Goal: Task Accomplishment & Management: Manage account settings

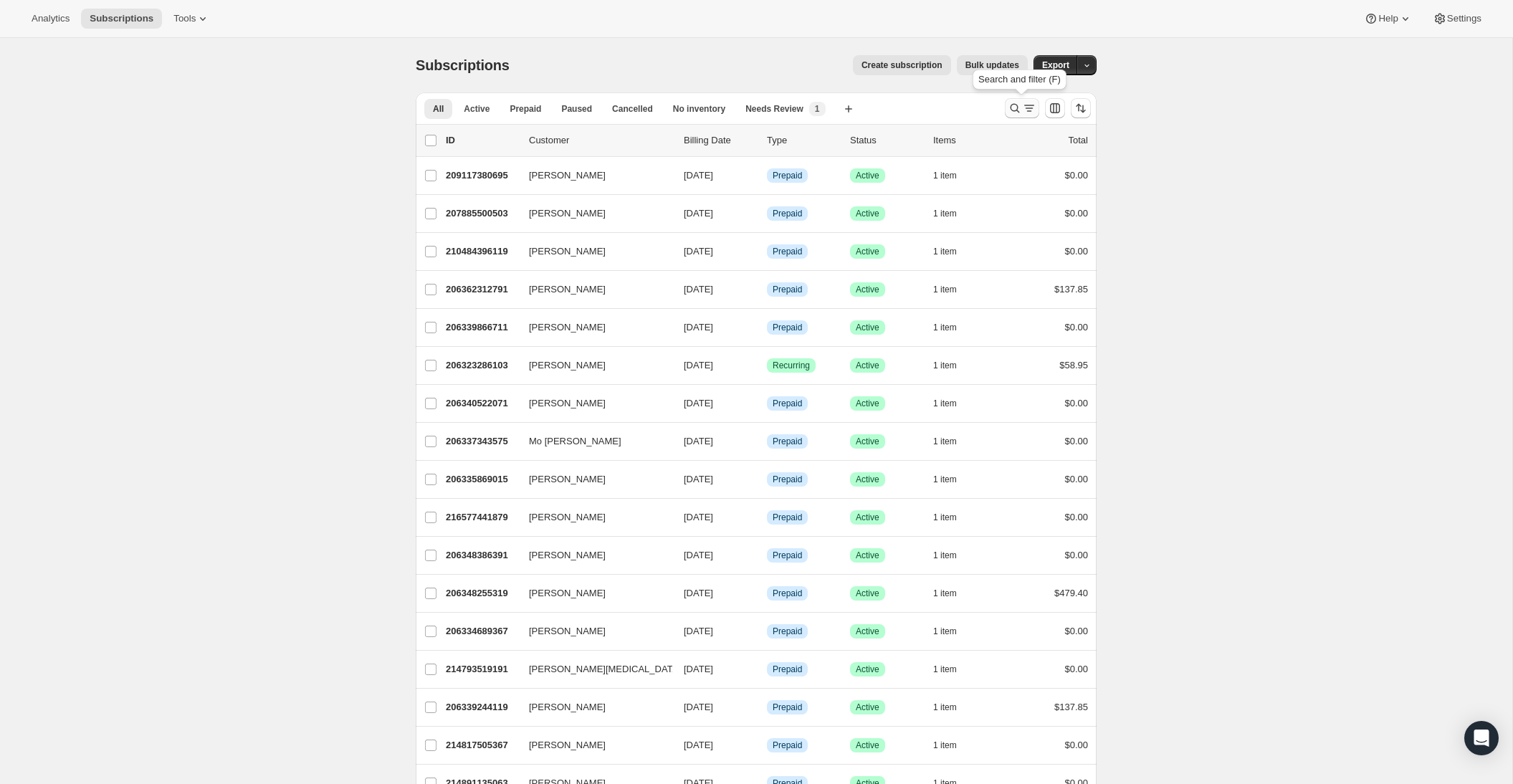
click at [1007, 110] on button "Search and filter results" at bounding box center [1022, 107] width 34 height 20
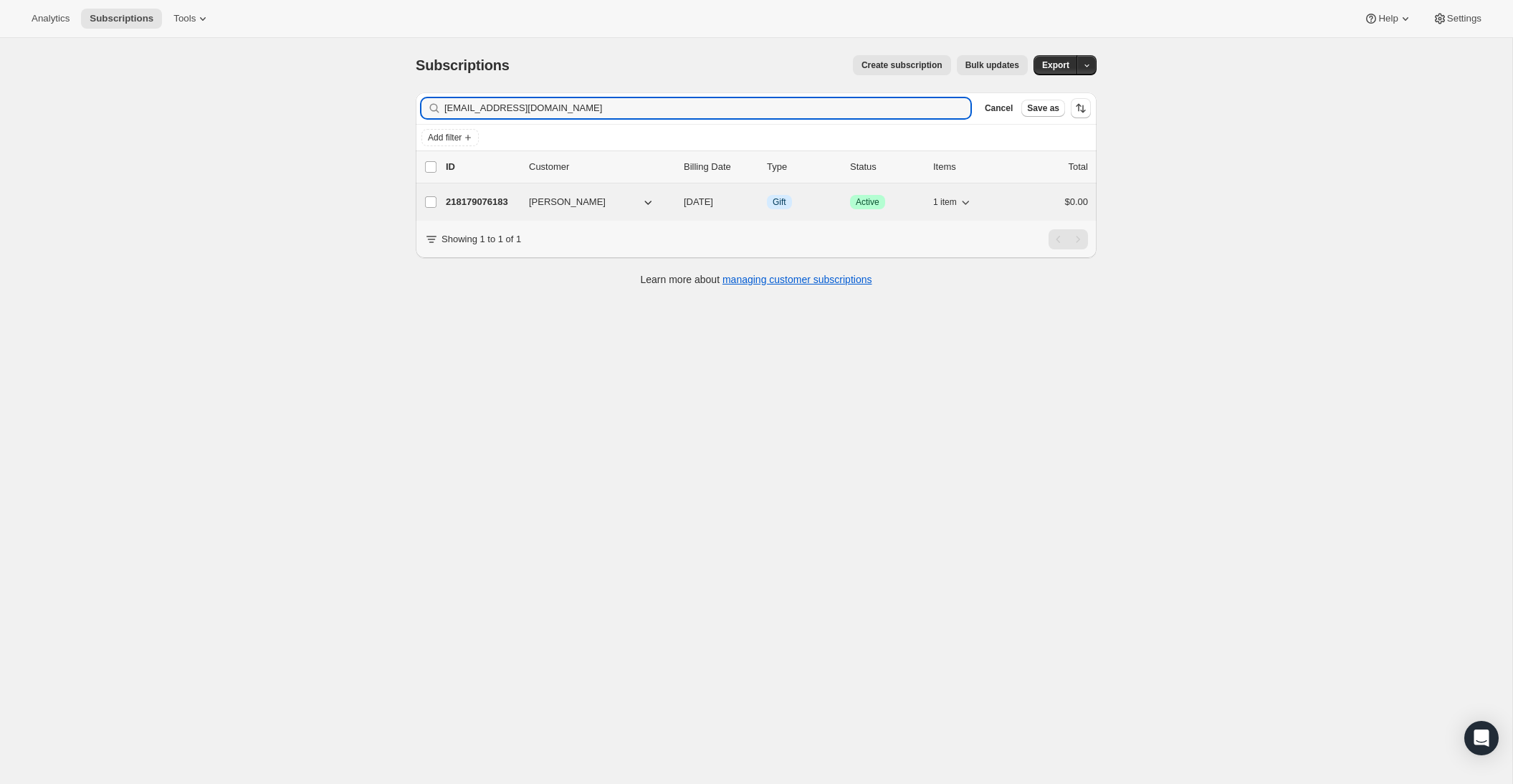
type input "[EMAIL_ADDRESS][DOMAIN_NAME]"
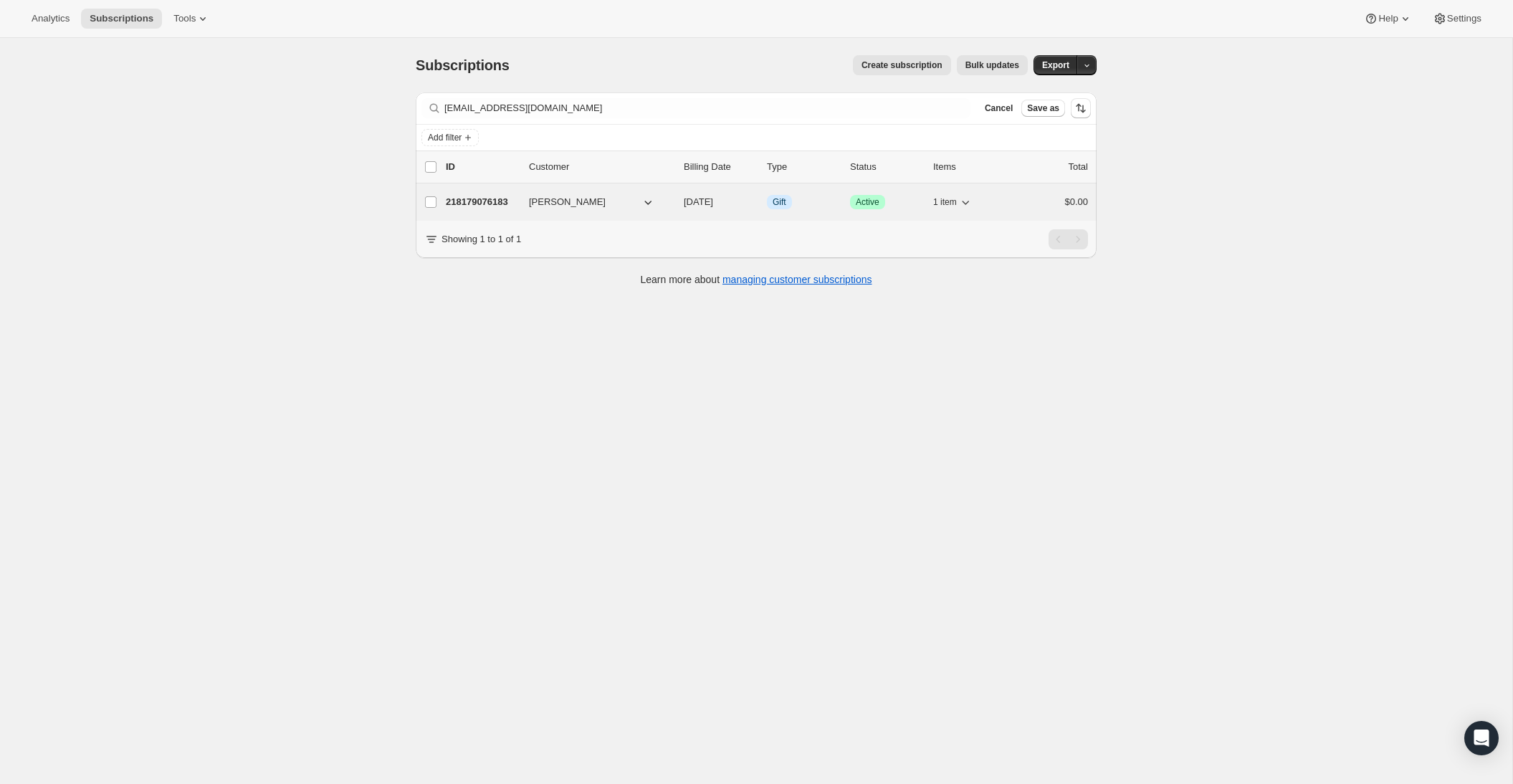
click at [490, 197] on p "218179076183" at bounding box center [482, 202] width 72 height 15
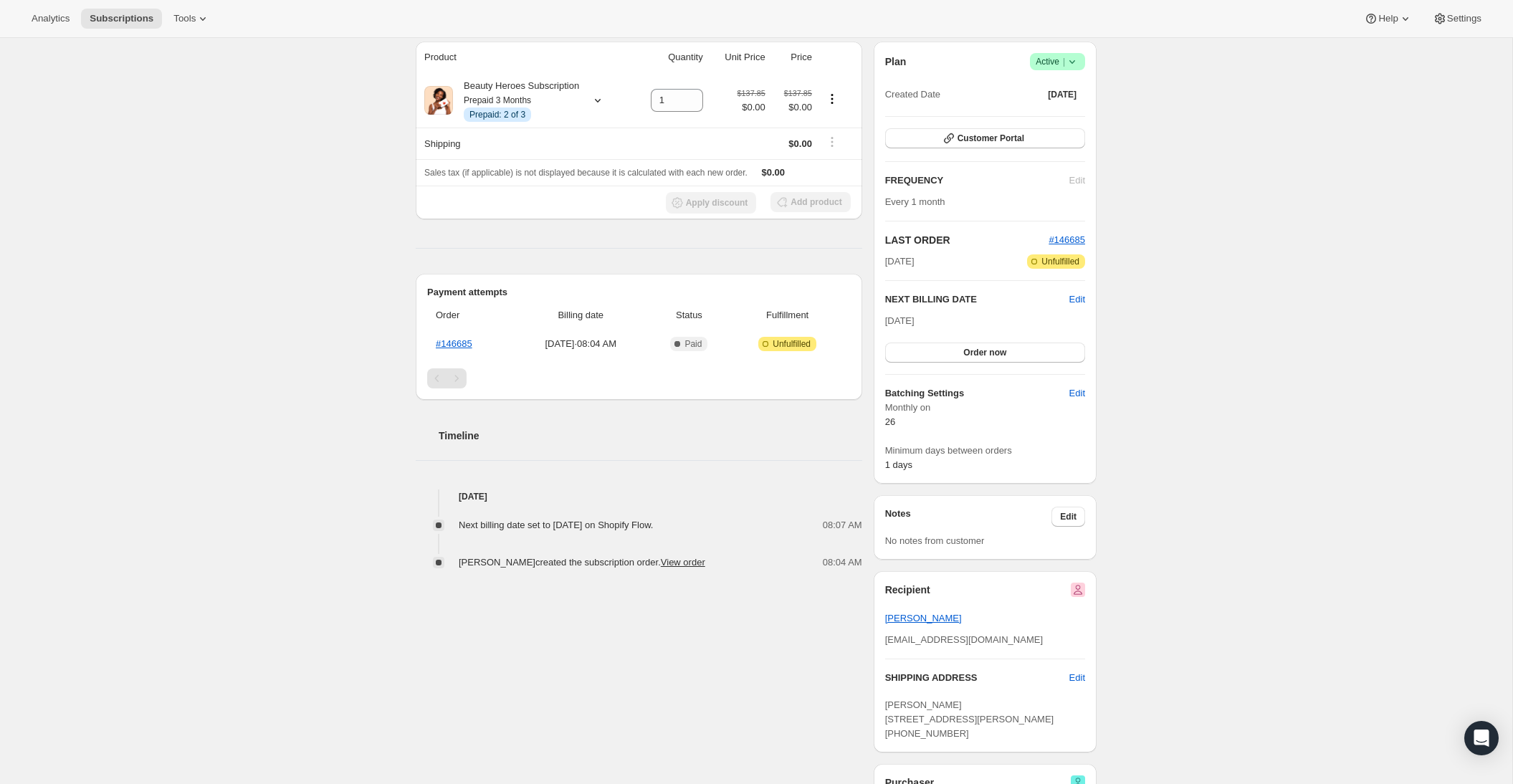
scroll to position [360, 0]
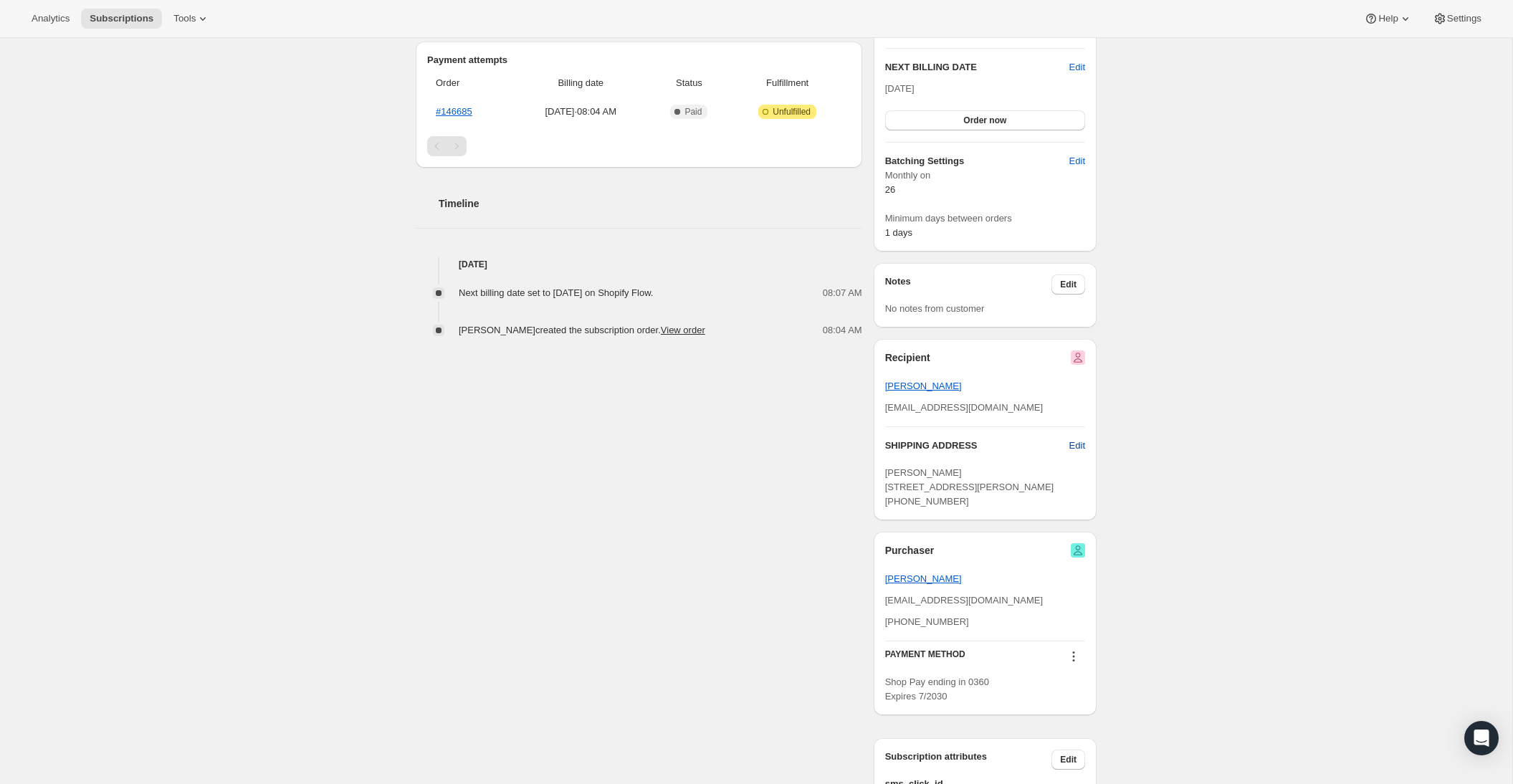
click at [1076, 441] on span "Edit" at bounding box center [1077, 446] width 16 height 15
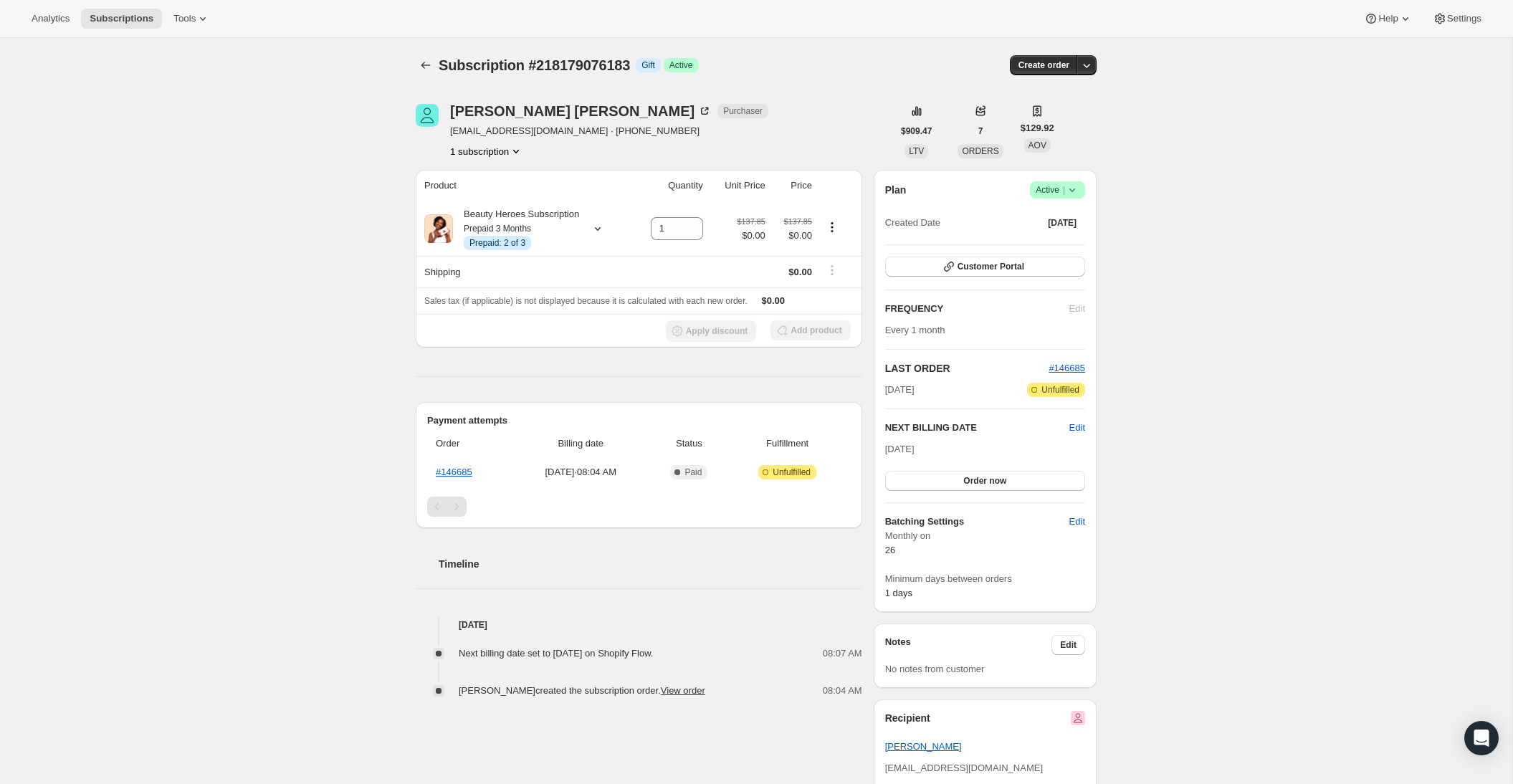
select select "[GEOGRAPHIC_DATA]"
select select "NY"
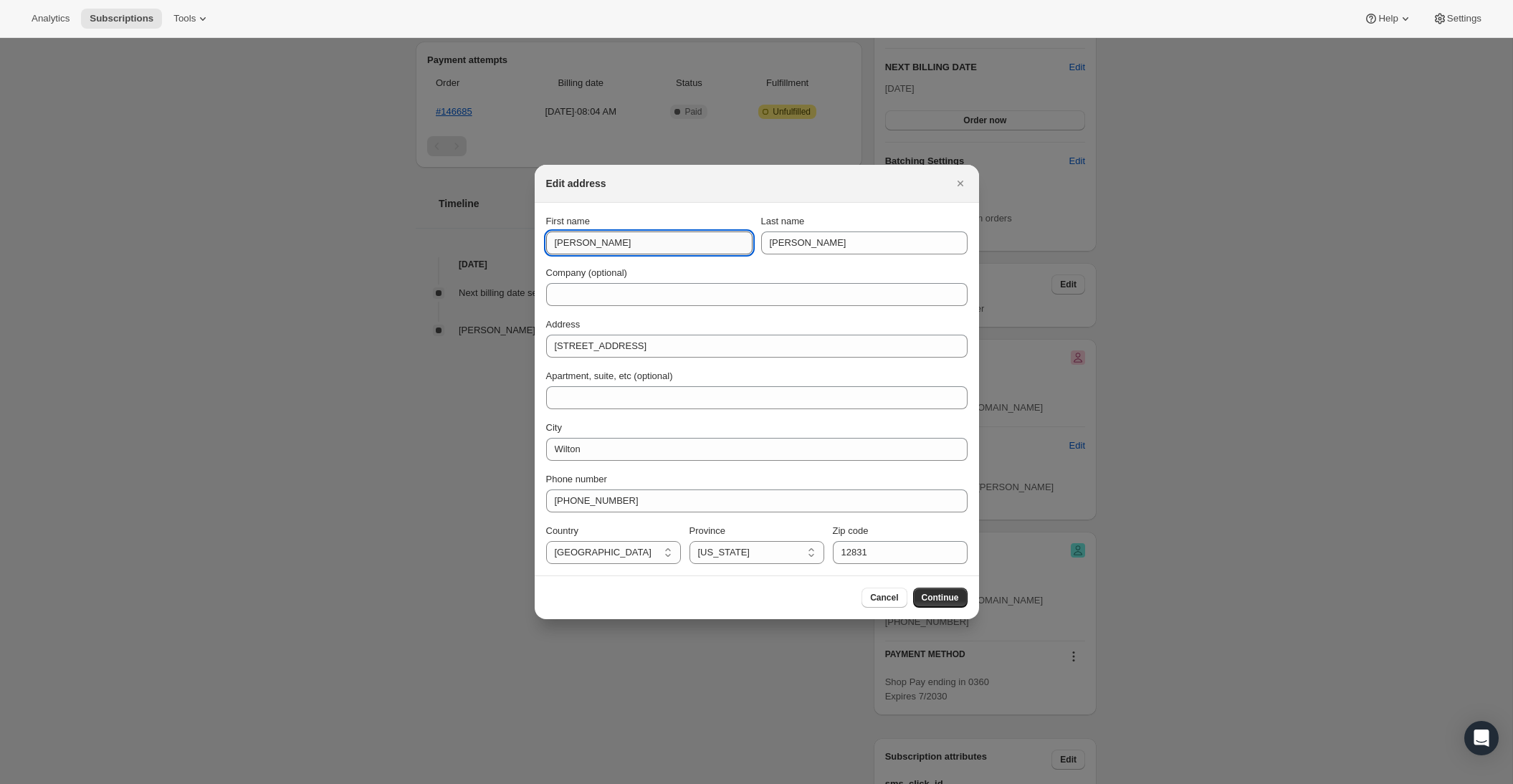
type input "H"
type input "J"
type input "e"
type input "K"
type input "[PERSON_NAME]"
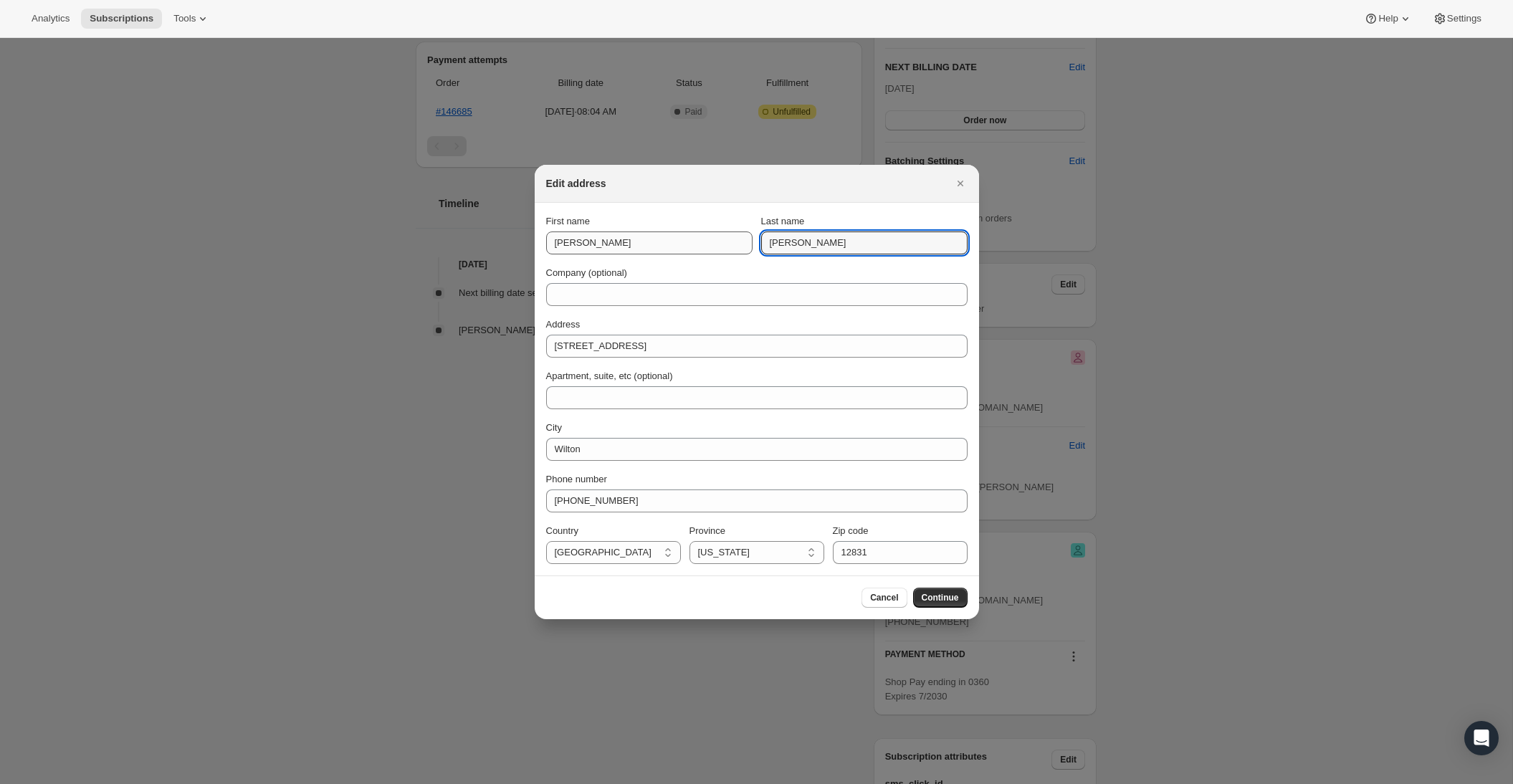
paste input "[EMAIL_ADDRESS][DOMAIN_NAME]"
type input "[EMAIL_ADDRESS][DOMAIN_NAME]"
drag, startPoint x: 900, startPoint y: 251, endPoint x: 779, endPoint y: 228, distance: 123.2
click at [785, 226] on div "Last name [EMAIL_ADDRESS][DOMAIN_NAME]" at bounding box center [865, 234] width 206 height 40
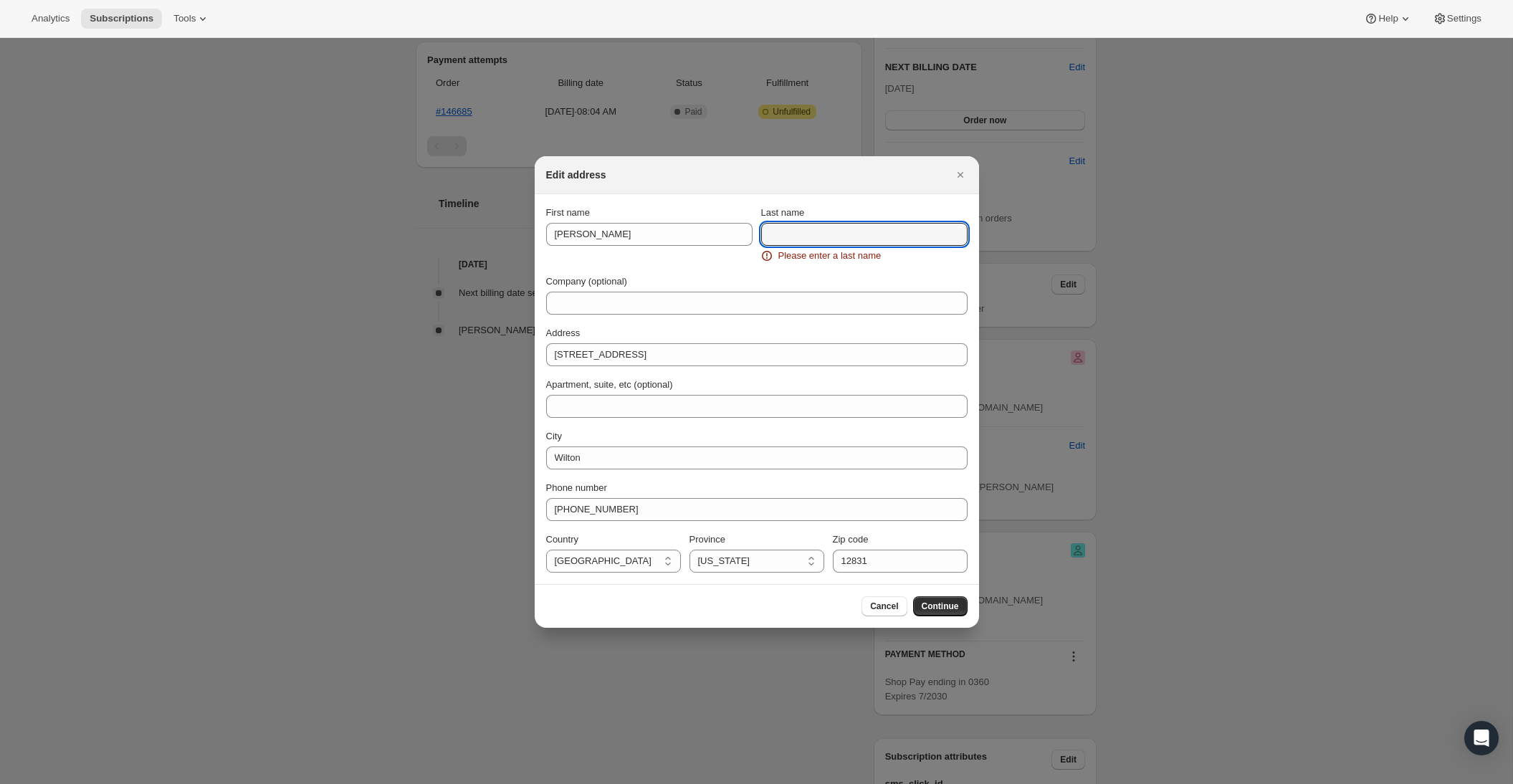
paste input "[PERSON_NAME]"
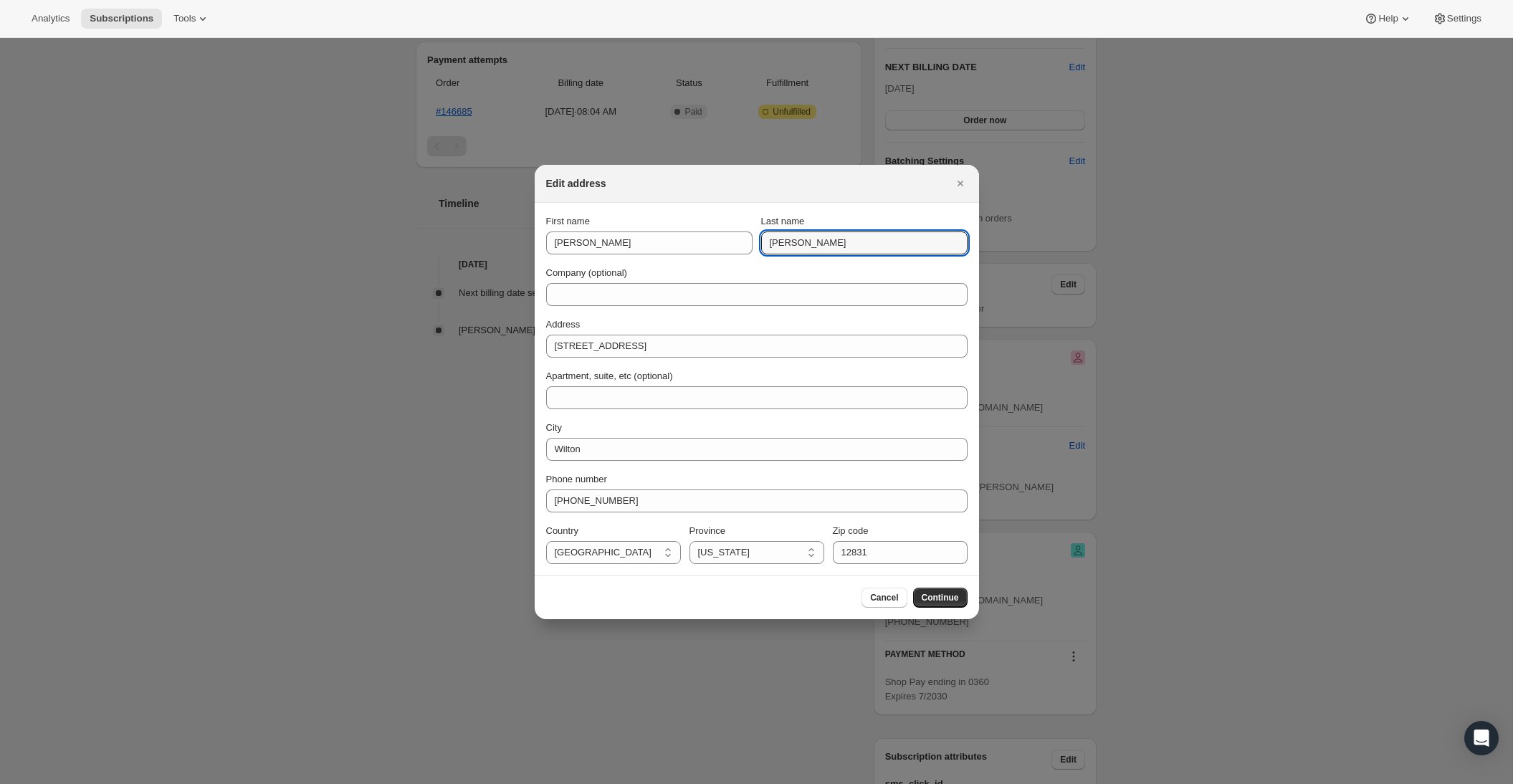
type input "[PERSON_NAME]"
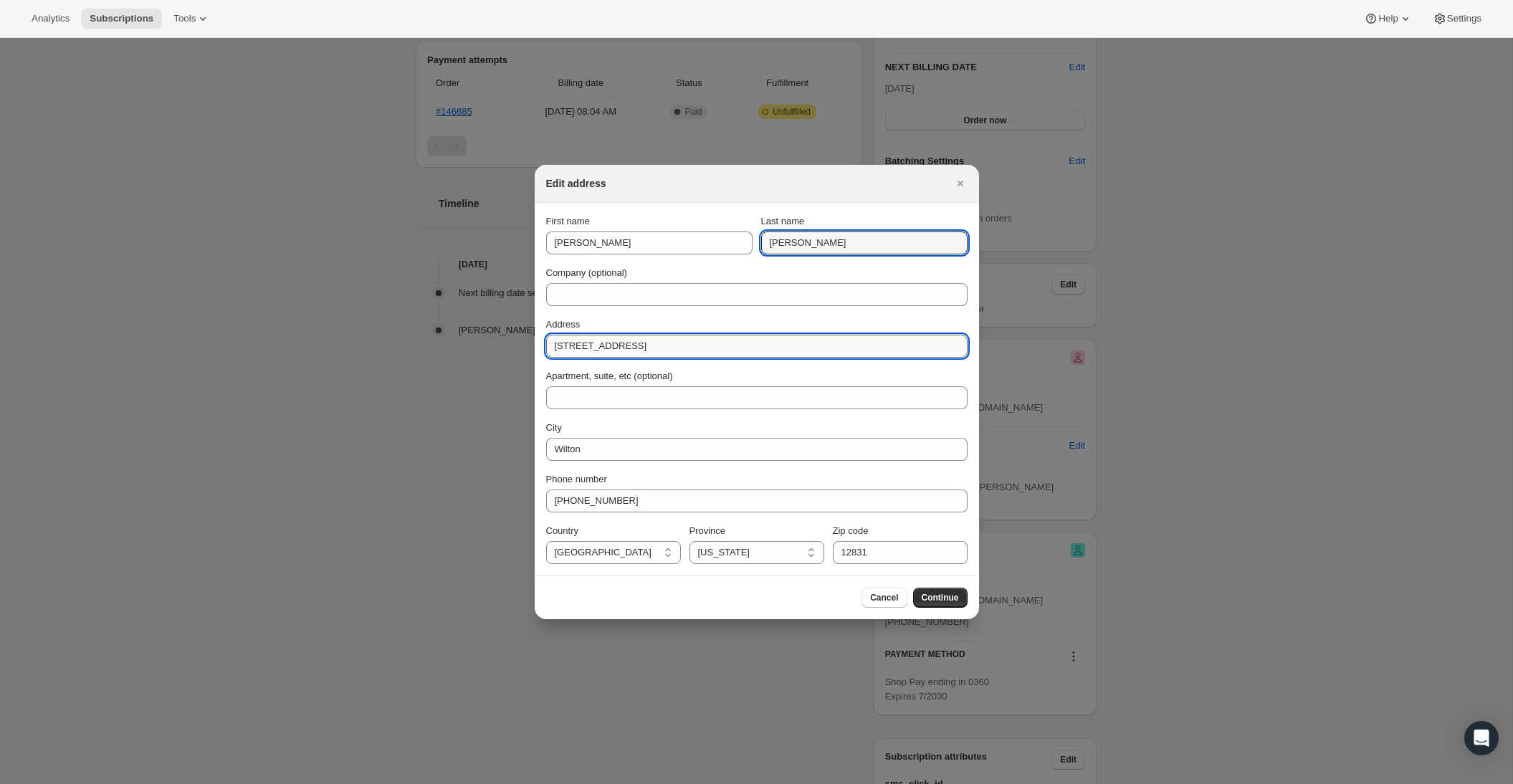
click at [625, 340] on input "[STREET_ADDRESS]" at bounding box center [756, 346] width 422 height 23
paste input "[STREET_ADDRESS]"
type input "[STREET_ADDRESS]"
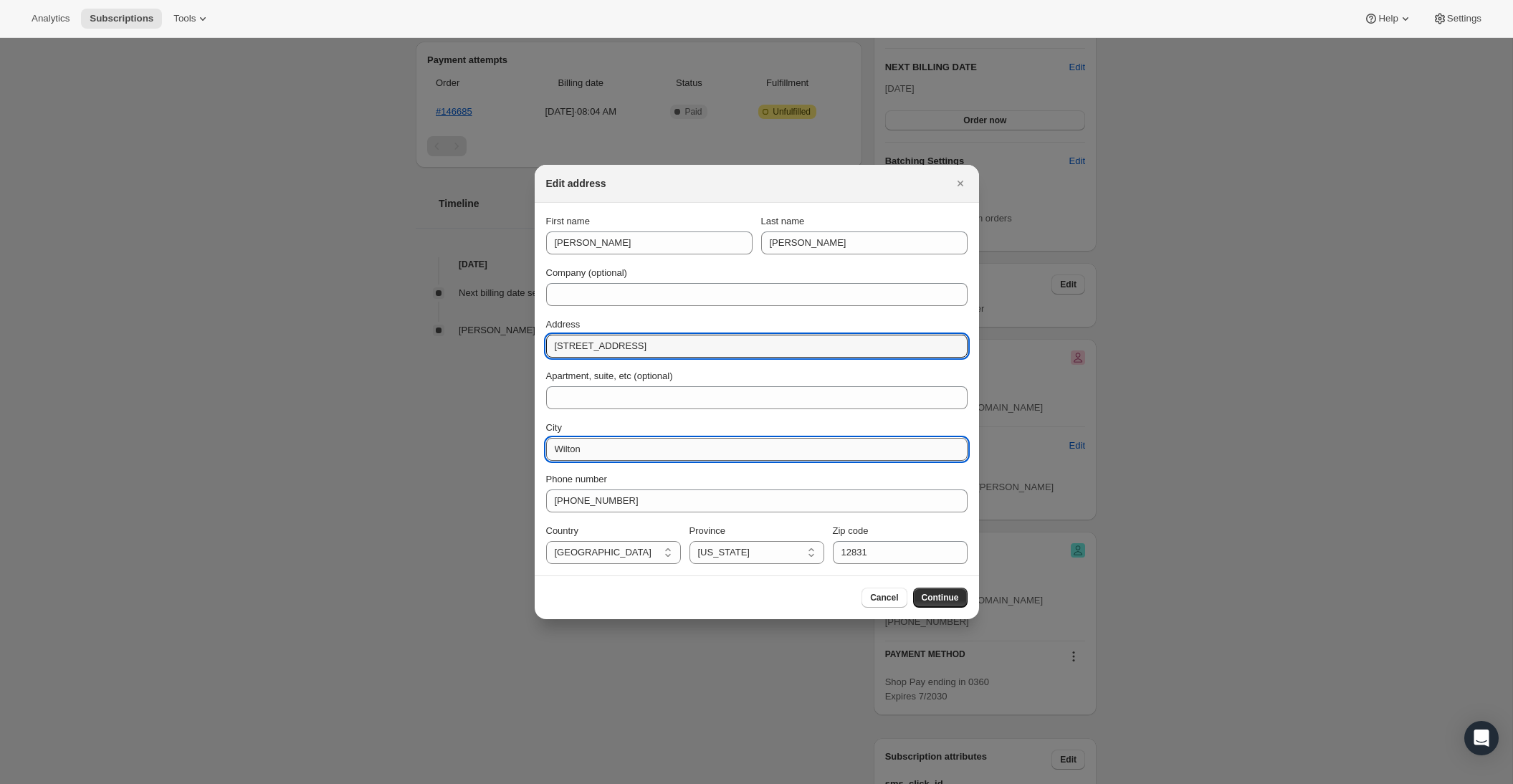
click at [616, 445] on input "Wilton" at bounding box center [756, 449] width 422 height 23
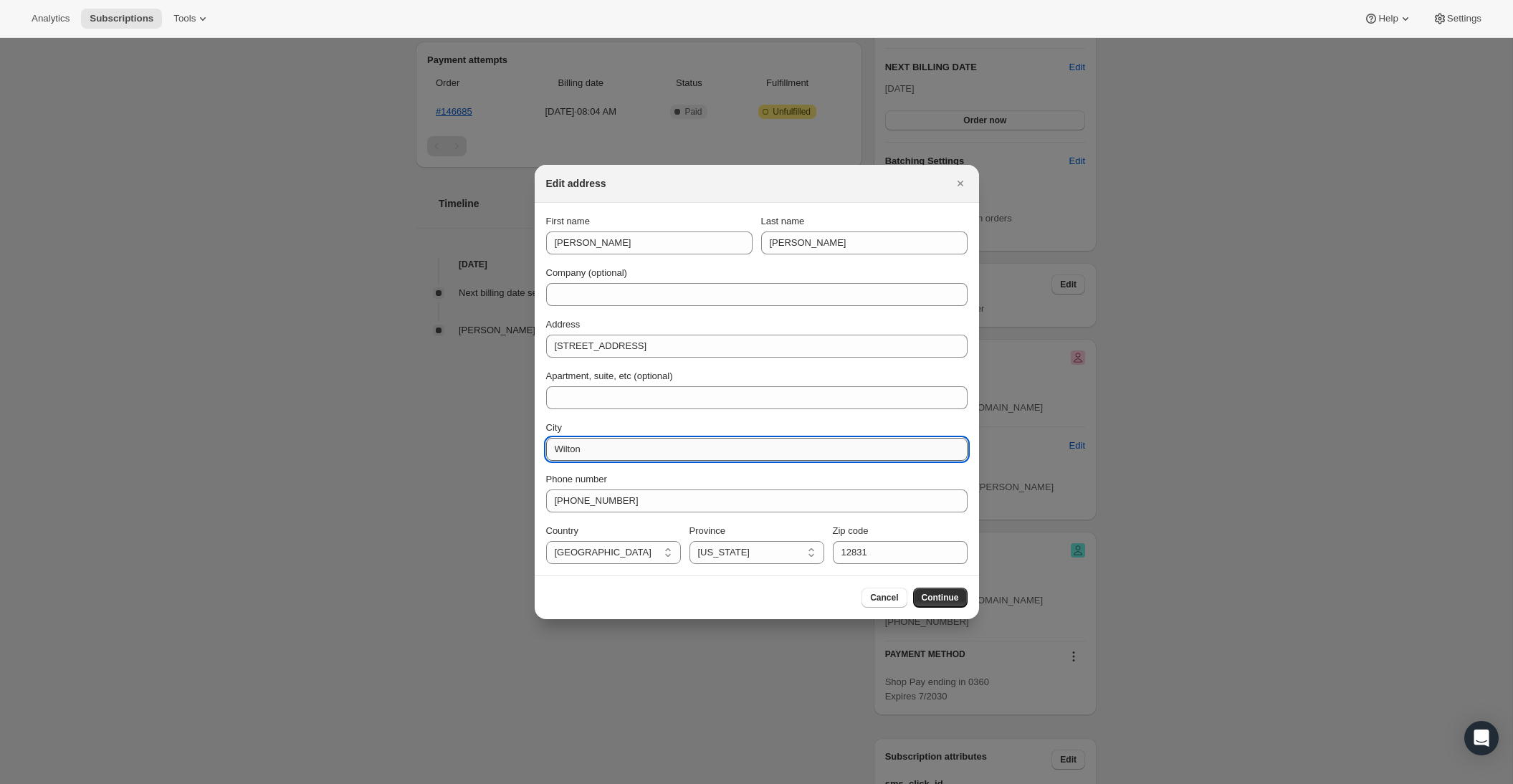
paste input "hispering Pines, [GEOGRAPHIC_DATA]"
drag, startPoint x: 635, startPoint y: 447, endPoint x: 733, endPoint y: 458, distance: 98.6
click at [733, 458] on input "Whispering Pines, [GEOGRAPHIC_DATA]" at bounding box center [756, 449] width 422 height 23
type input "Whispering Pines"
click at [931, 557] on input "12831" at bounding box center [900, 552] width 134 height 23
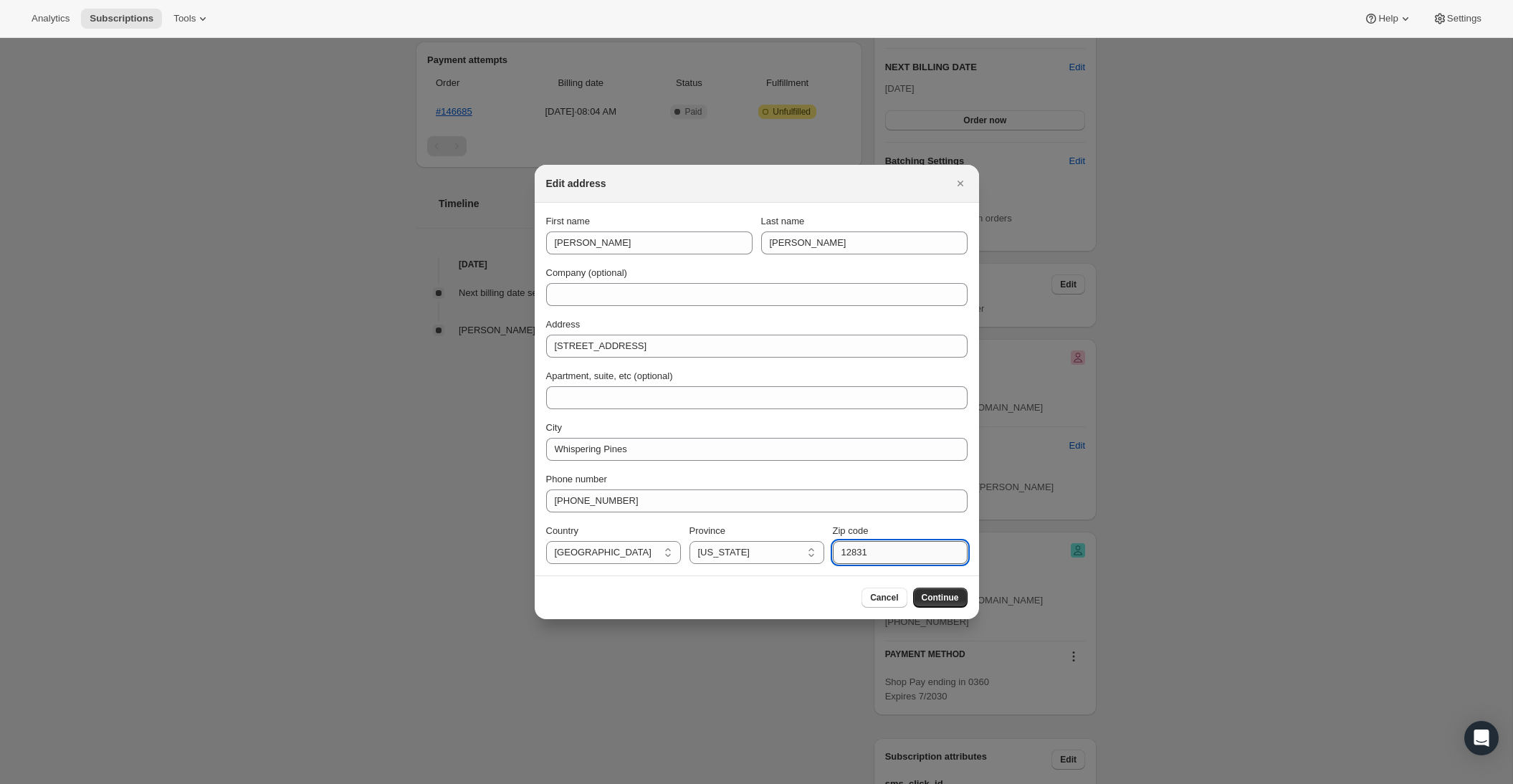
click at [932, 557] on input "12831" at bounding box center [900, 552] width 134 height 23
paste input "NC 28327"
drag, startPoint x: 862, startPoint y: 553, endPoint x: 834, endPoint y: 547, distance: 28.6
click at [835, 547] on input "NC 28327" at bounding box center [900, 552] width 134 height 23
type input "28327"
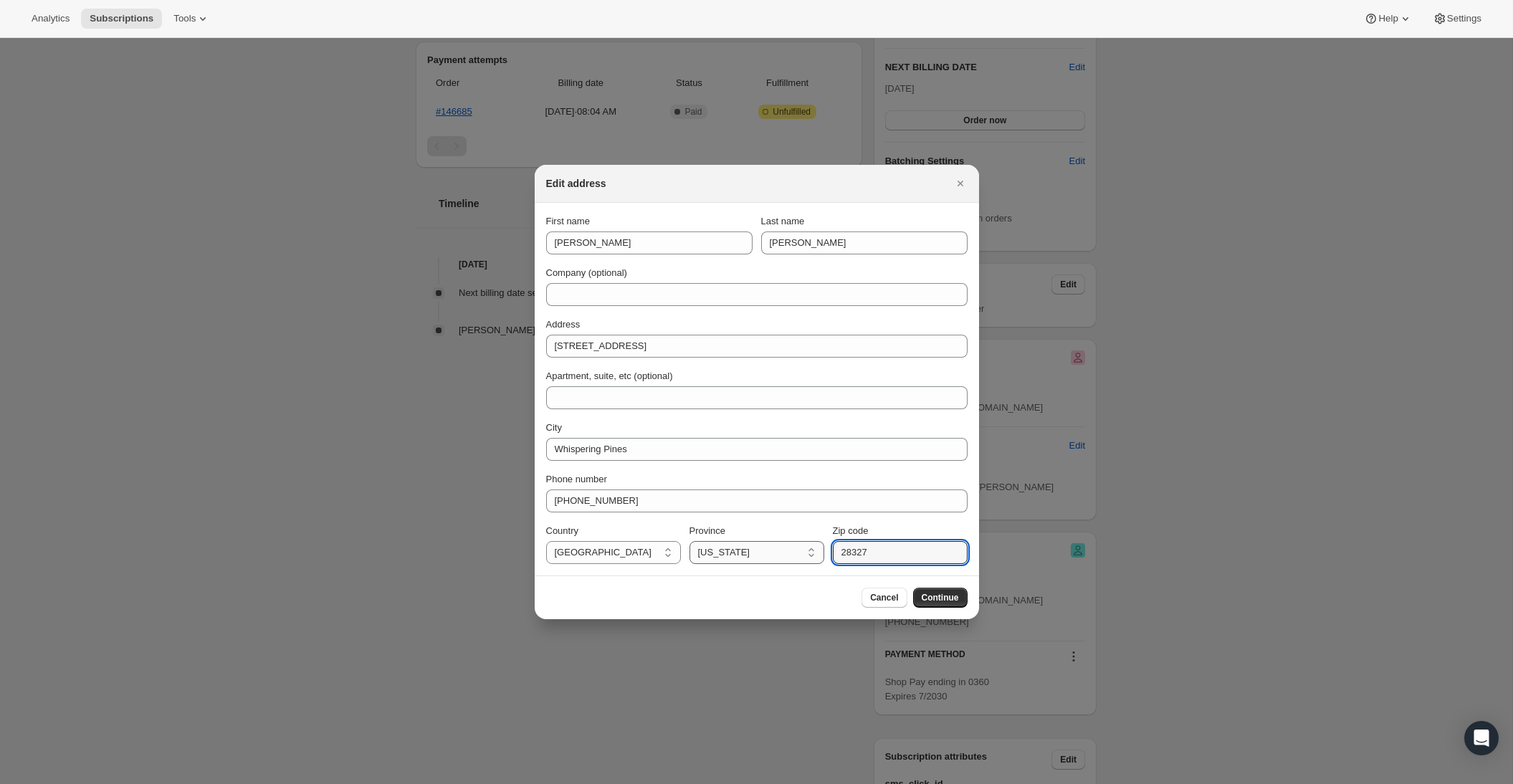
click at [771, 550] on select "[US_STATE] [US_STATE] [US_STATE] [US_STATE] [US_STATE] Armed Forces Americas Ar…" at bounding box center [756, 552] width 134 height 23
select select "NC"
click at [689, 541] on select "[US_STATE] [US_STATE] [US_STATE] [US_STATE] [US_STATE] Armed Forces Americas Ar…" at bounding box center [756, 552] width 134 height 23
click at [952, 594] on span "Continue" at bounding box center [940, 598] width 37 height 12
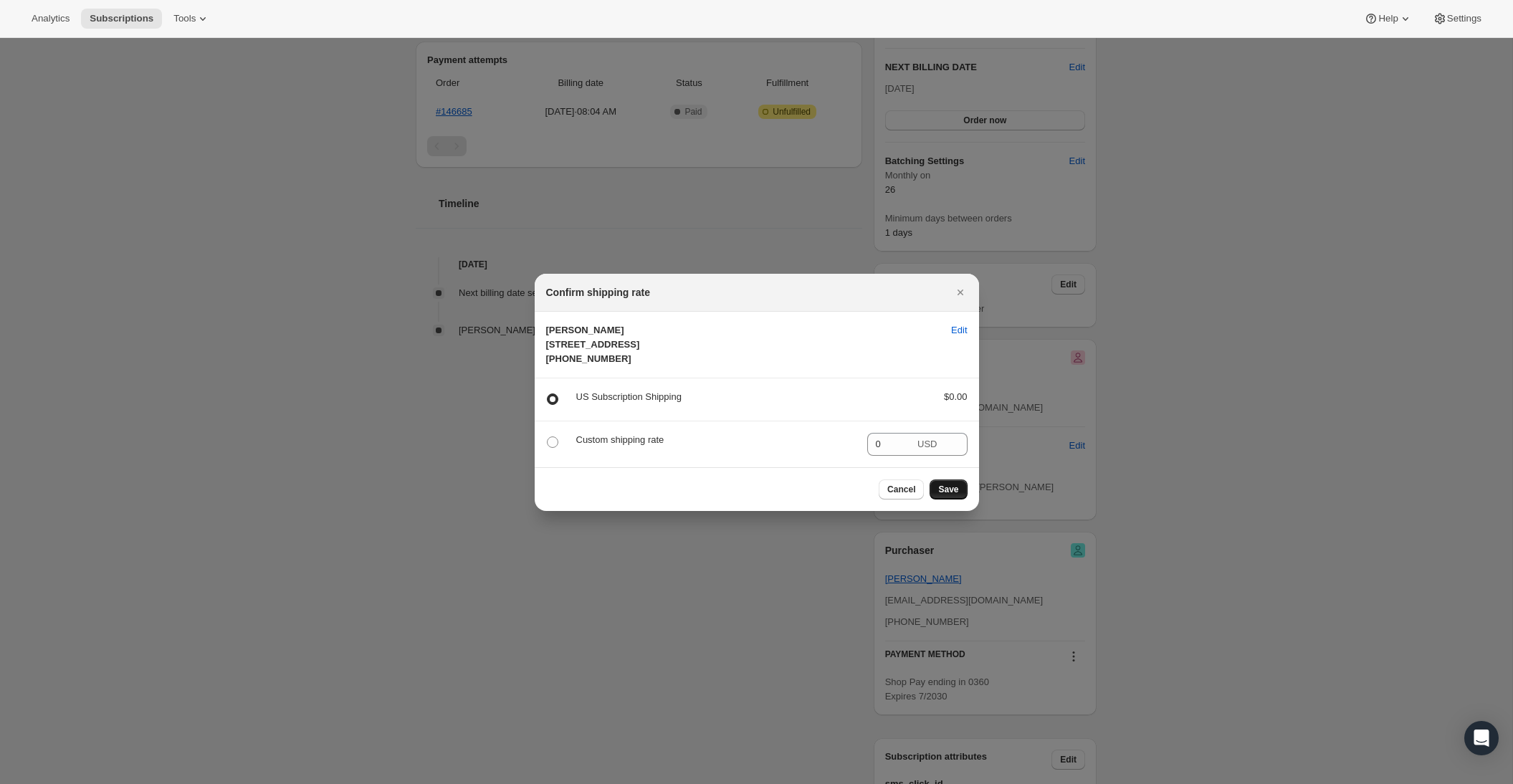
click at [949, 495] on span "Save" at bounding box center [948, 490] width 20 height 12
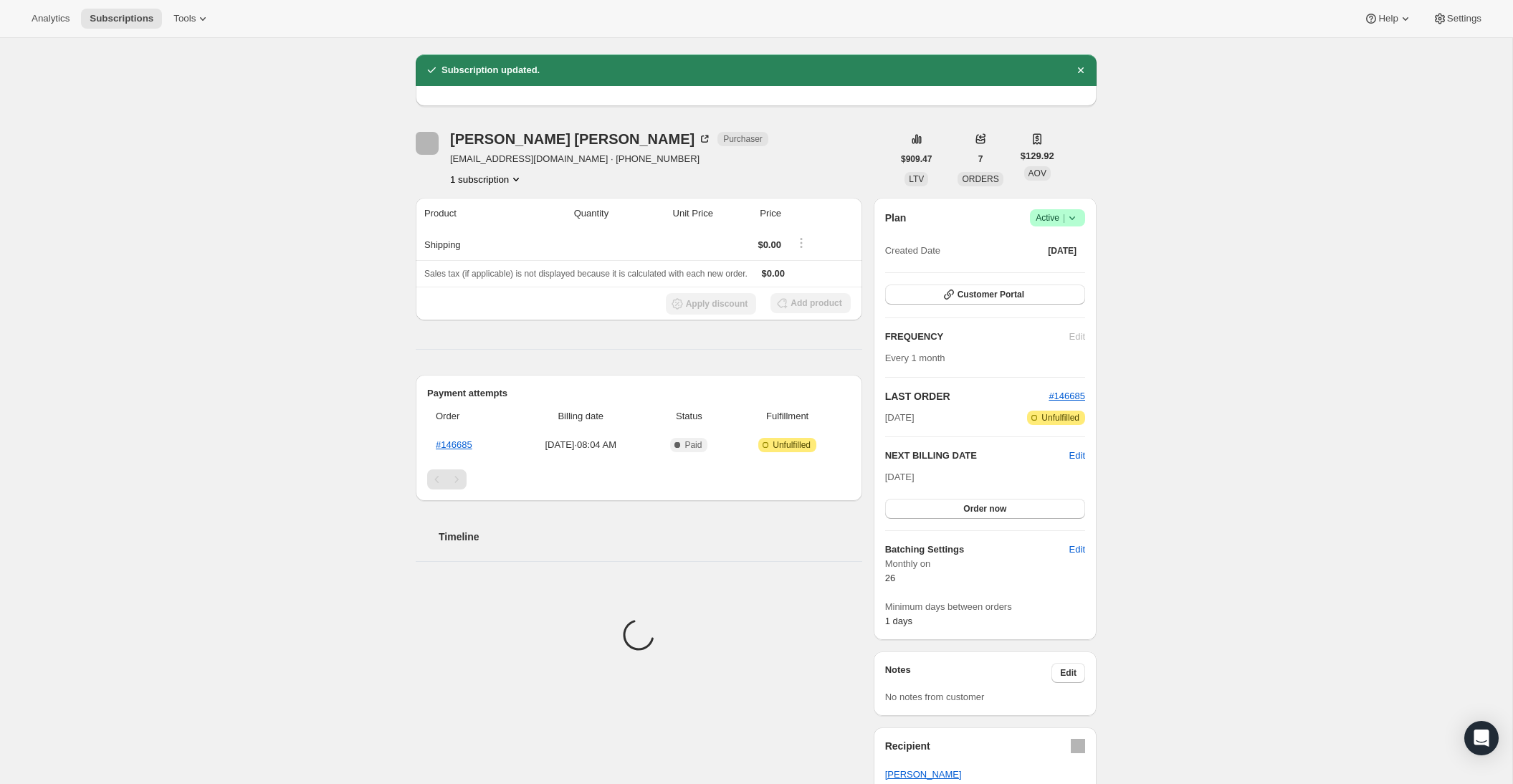
scroll to position [360, 0]
